Goal: Task Accomplishment & Management: Use online tool/utility

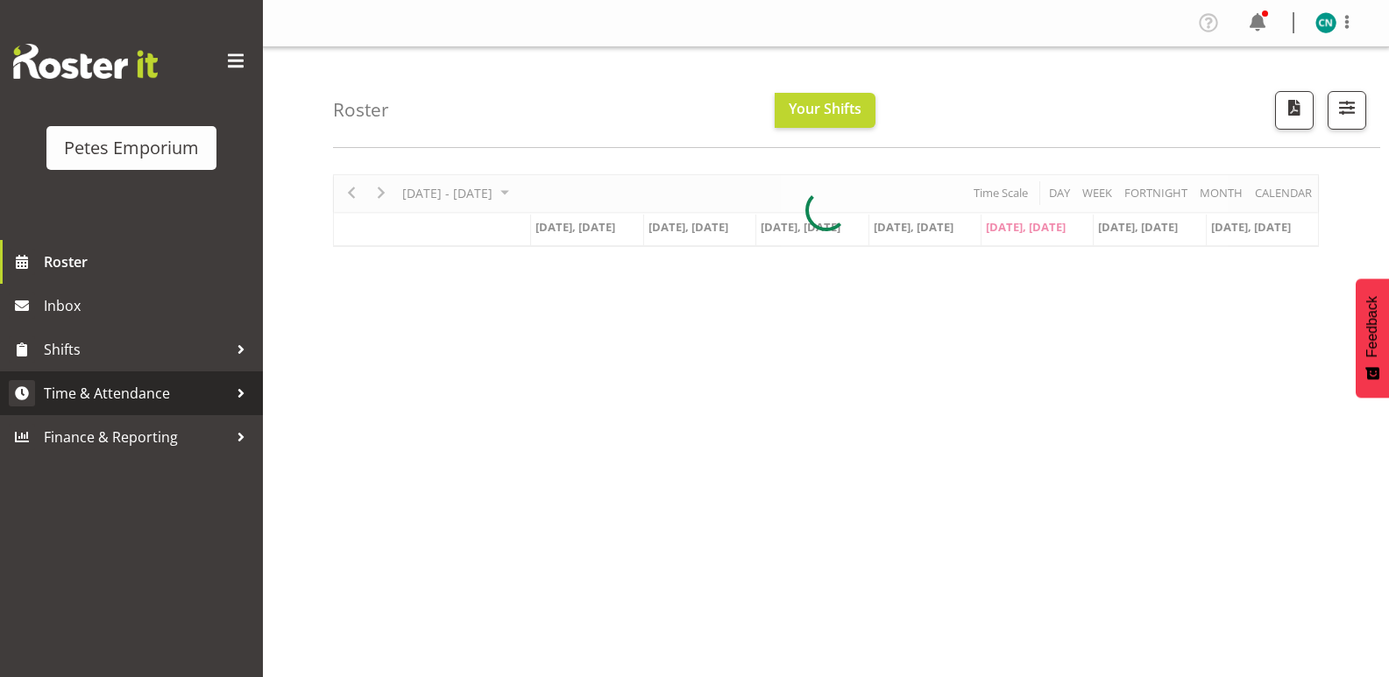
click at [160, 378] on link "Time & Attendance" at bounding box center [131, 393] width 263 height 44
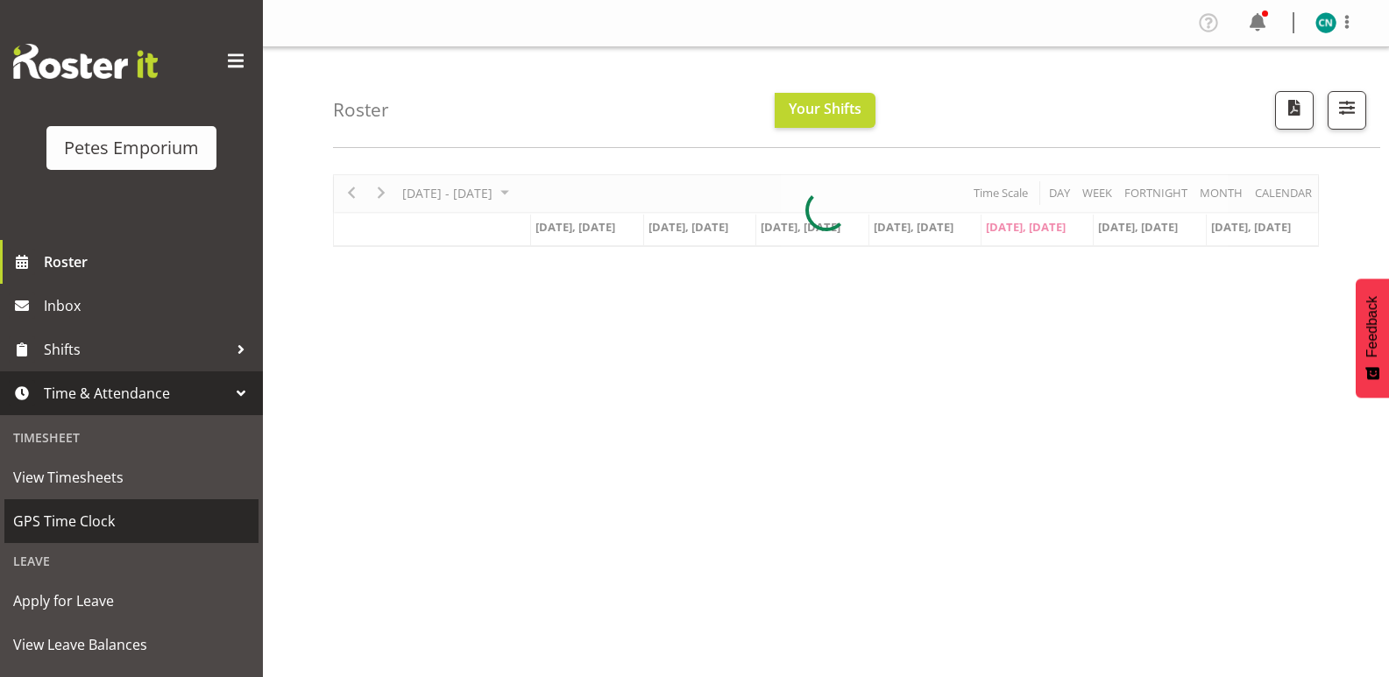
click at [85, 514] on span "GPS Time Clock" at bounding box center [131, 521] width 237 height 26
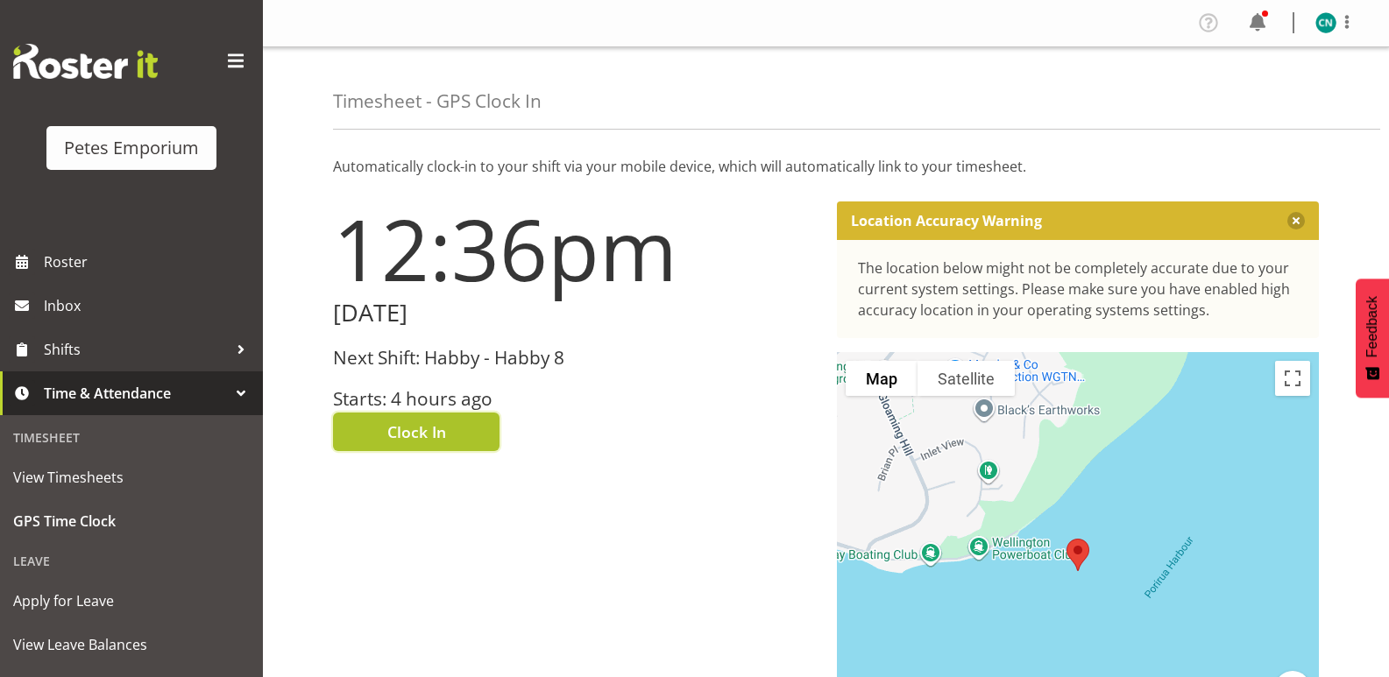
click at [424, 419] on button "Clock In" at bounding box center [416, 432] width 166 height 39
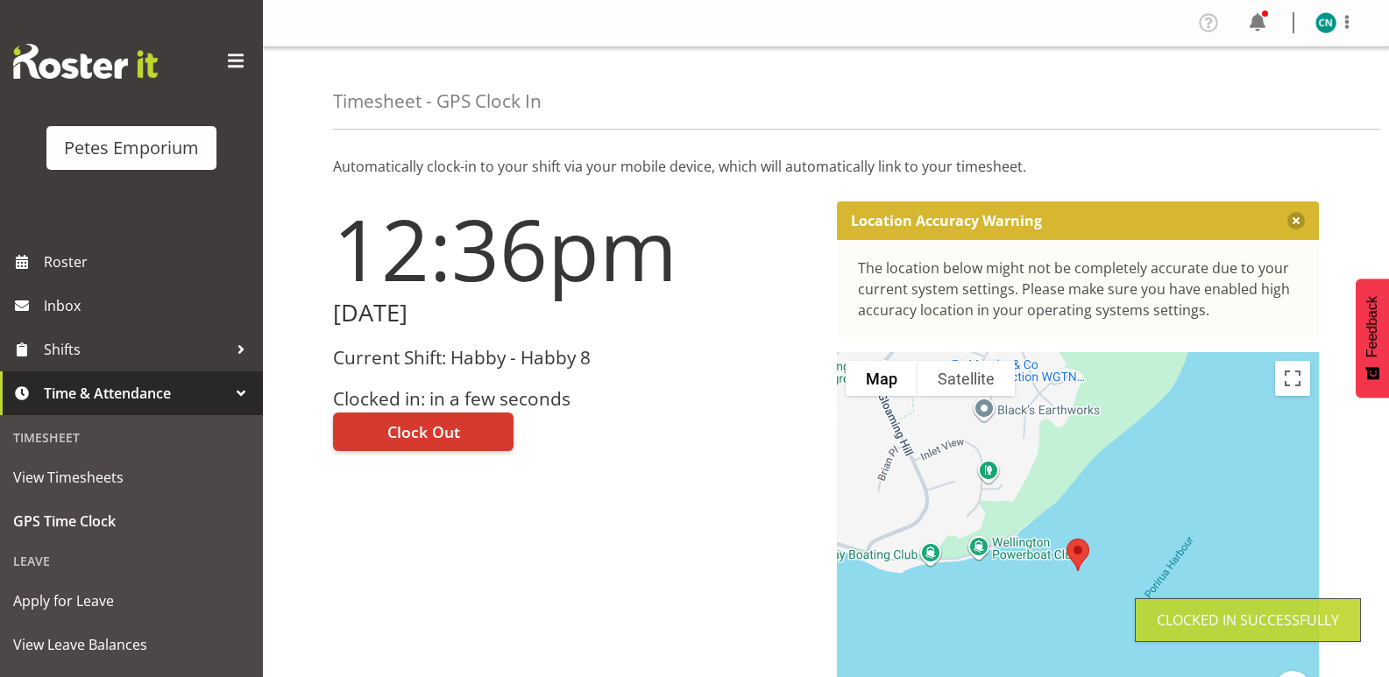
click at [1327, 15] on img at bounding box center [1325, 22] width 21 height 21
click at [1244, 90] on link "Log Out" at bounding box center [1273, 92] width 168 height 32
